Goal: Transaction & Acquisition: Subscribe to service/newsletter

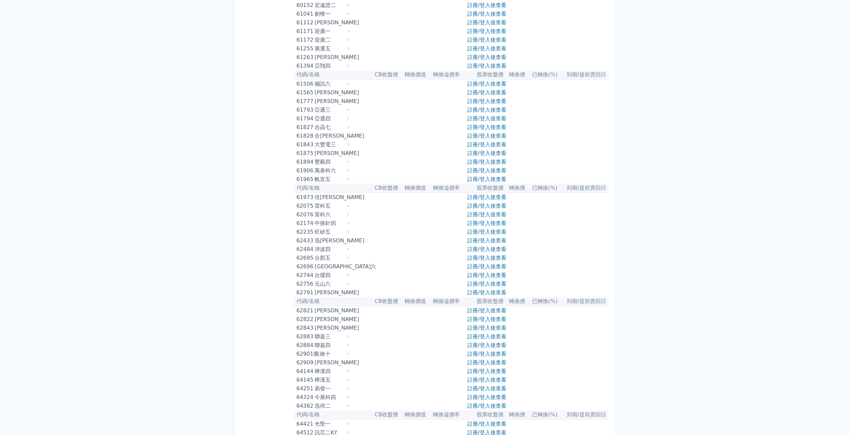
scroll to position [2402, 0]
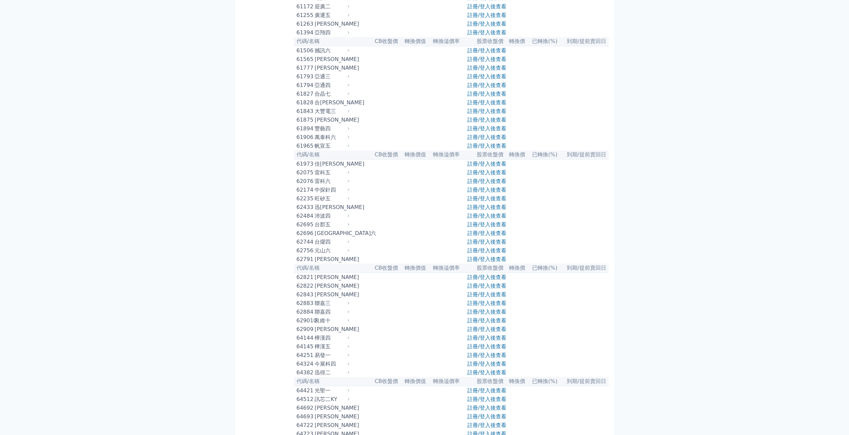
click at [307, 168] on div "61973" at bounding box center [305, 164] width 17 height 8
click at [471, 167] on link "註冊/登入後查看" at bounding box center [486, 164] width 39 height 6
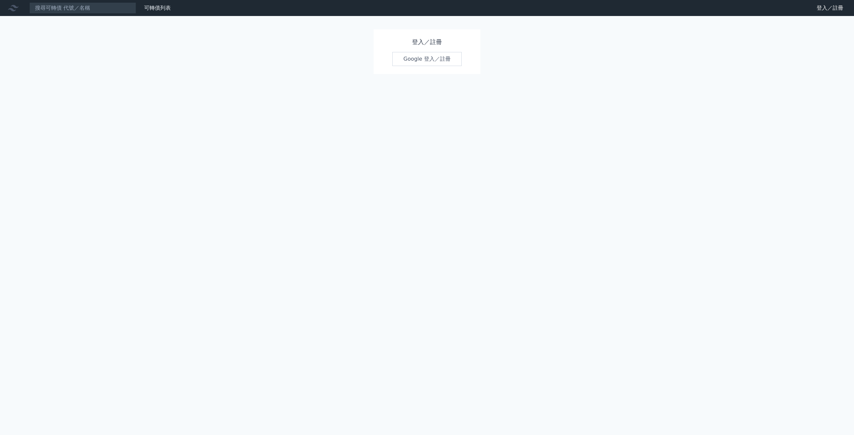
click at [429, 62] on link "Google 登入／註冊" at bounding box center [426, 59] width 69 height 14
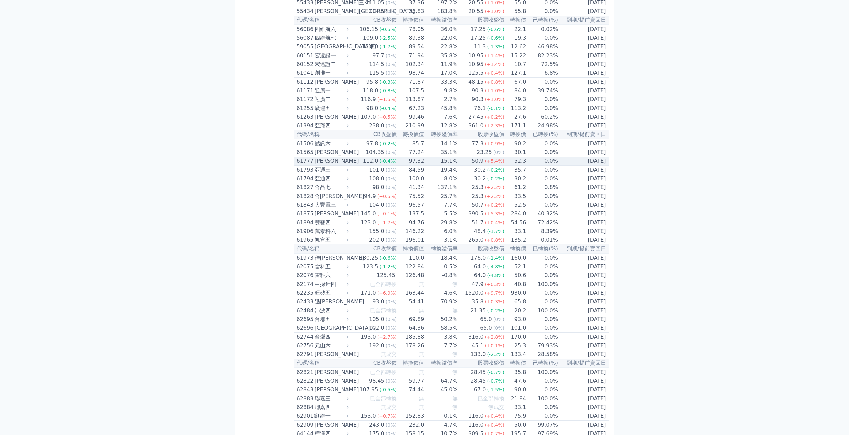
scroll to position [2469, 0]
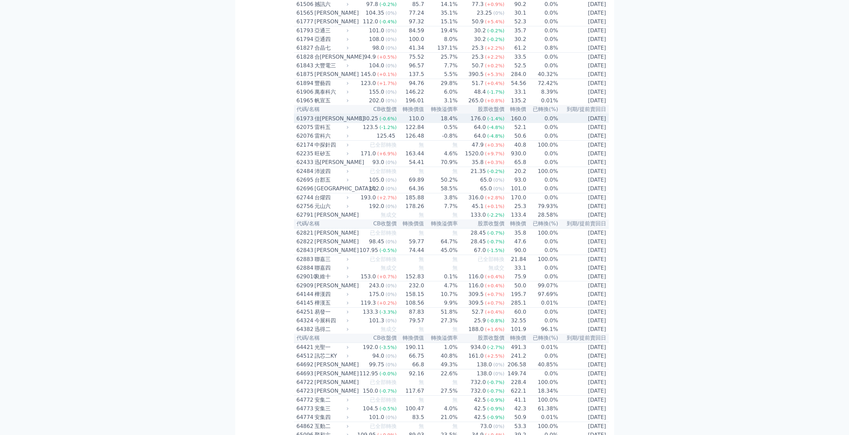
click at [306, 123] on div "61973" at bounding box center [305, 119] width 16 height 8
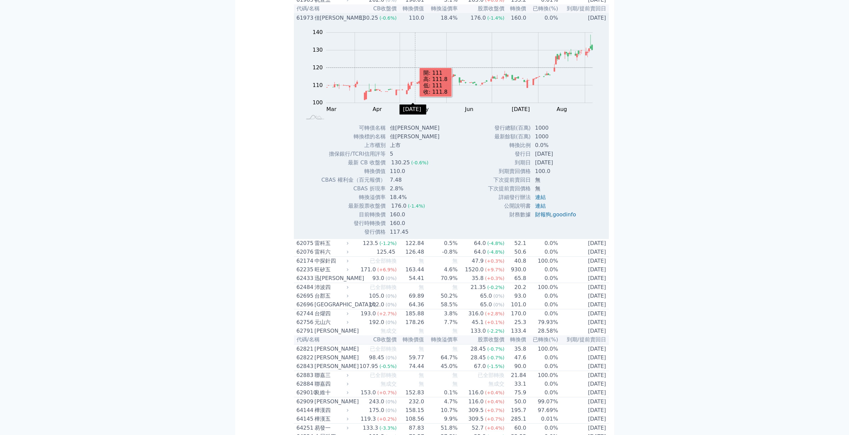
scroll to position [2603, 0]
